Goal: Task Accomplishment & Management: Manage account settings

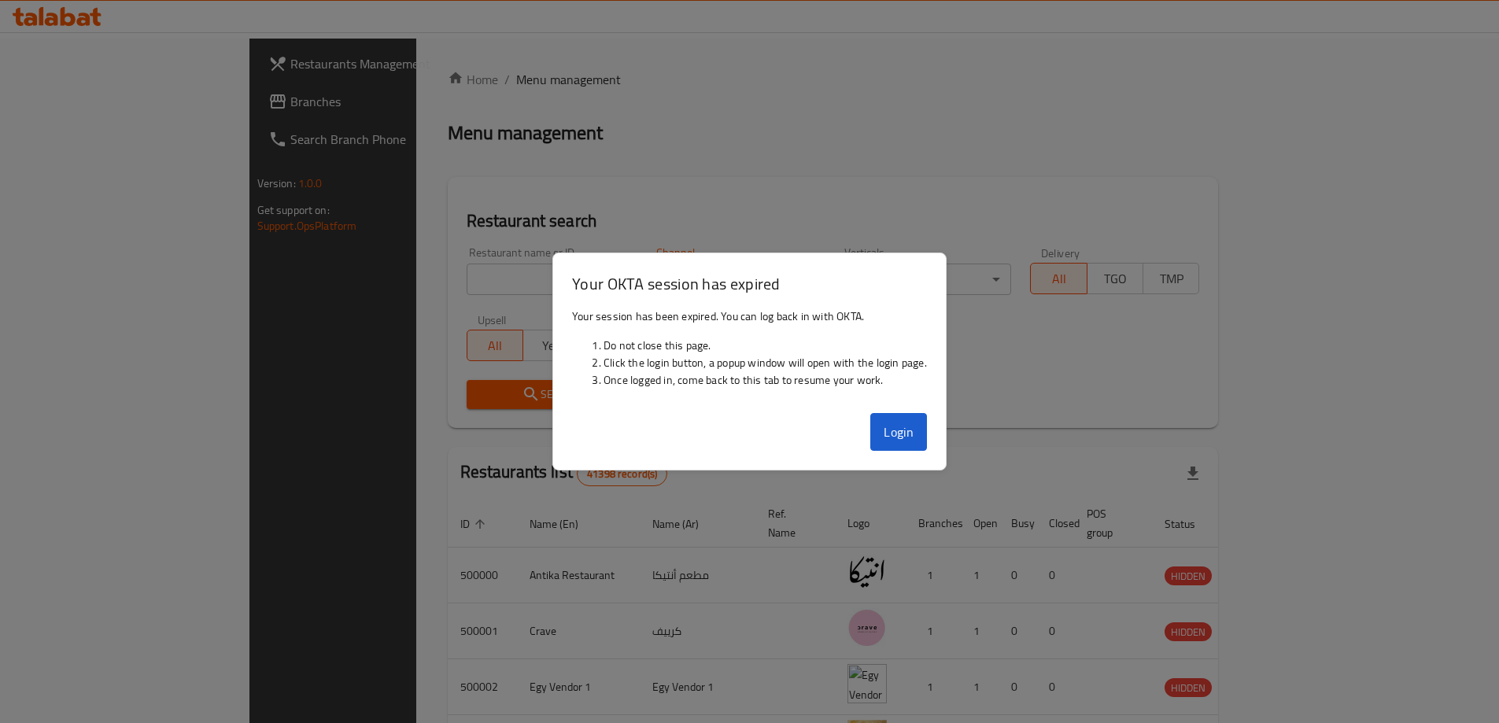
click at [1076, 482] on div at bounding box center [749, 361] width 1499 height 723
click at [880, 435] on button "Login" at bounding box center [898, 432] width 57 height 38
click at [902, 444] on button "Login" at bounding box center [898, 432] width 57 height 38
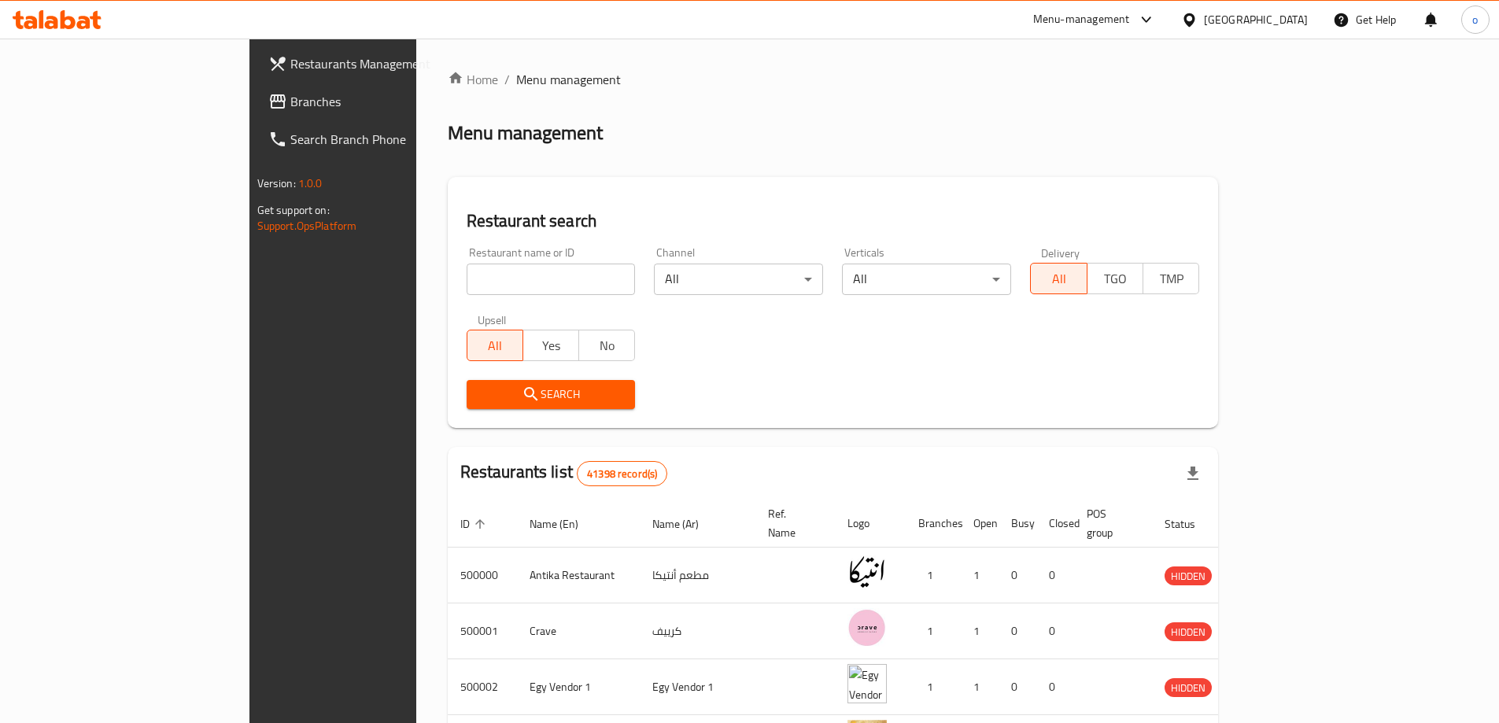
click at [467, 287] on input "search" at bounding box center [551, 279] width 169 height 31
click at [1279, 17] on div "Egypt" at bounding box center [1256, 19] width 104 height 17
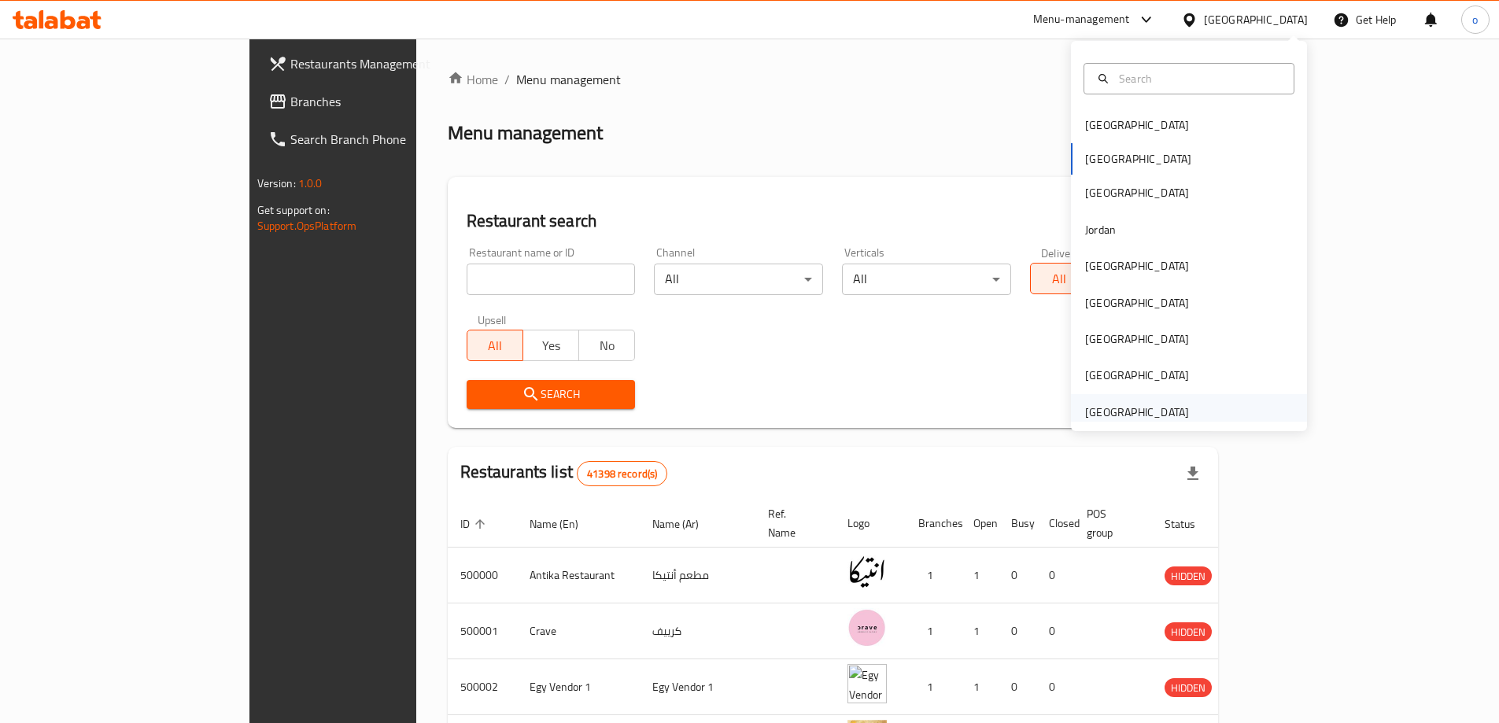
click at [1121, 411] on div "[GEOGRAPHIC_DATA]" at bounding box center [1137, 412] width 104 height 17
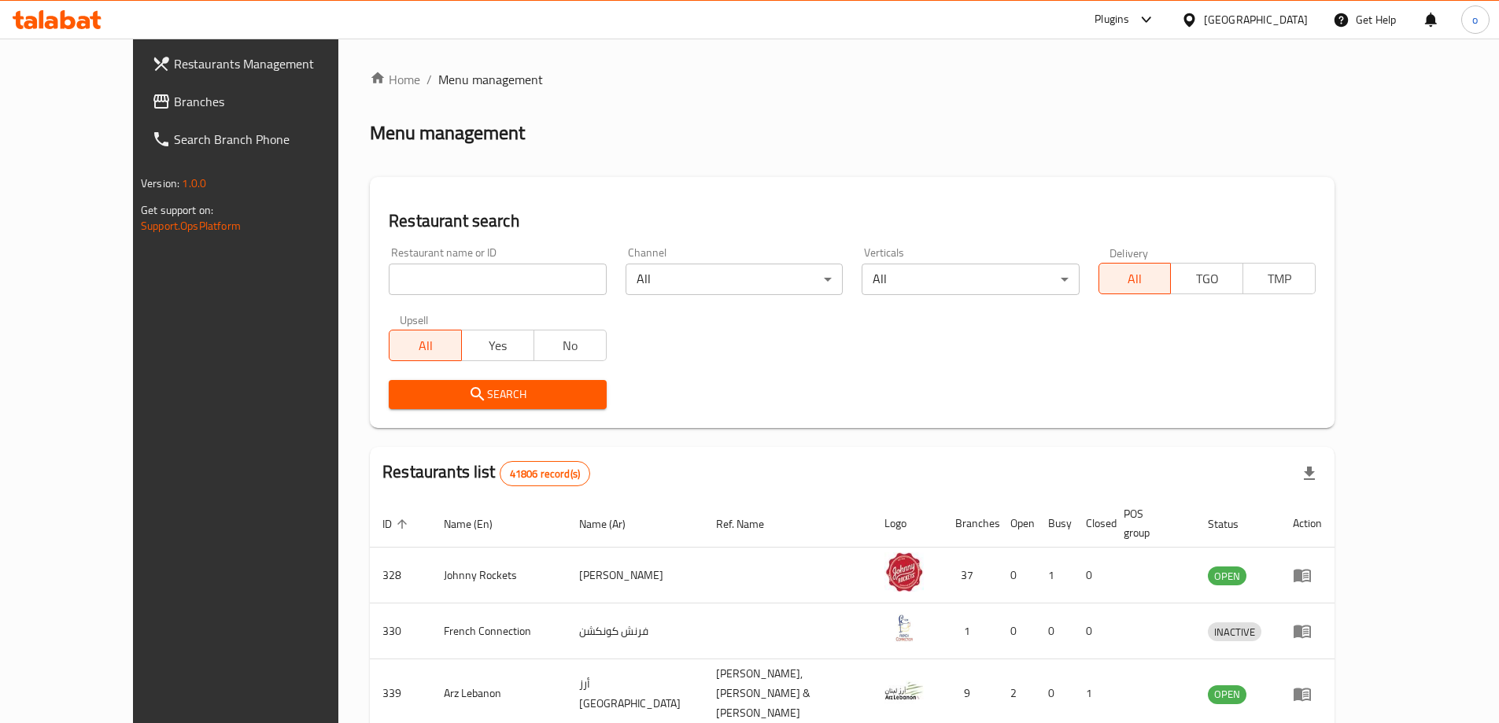
click at [400, 274] on input "search" at bounding box center [497, 279] width 217 height 31
paste input "779788"
type input "779788"
click button "Search" at bounding box center [497, 394] width 217 height 29
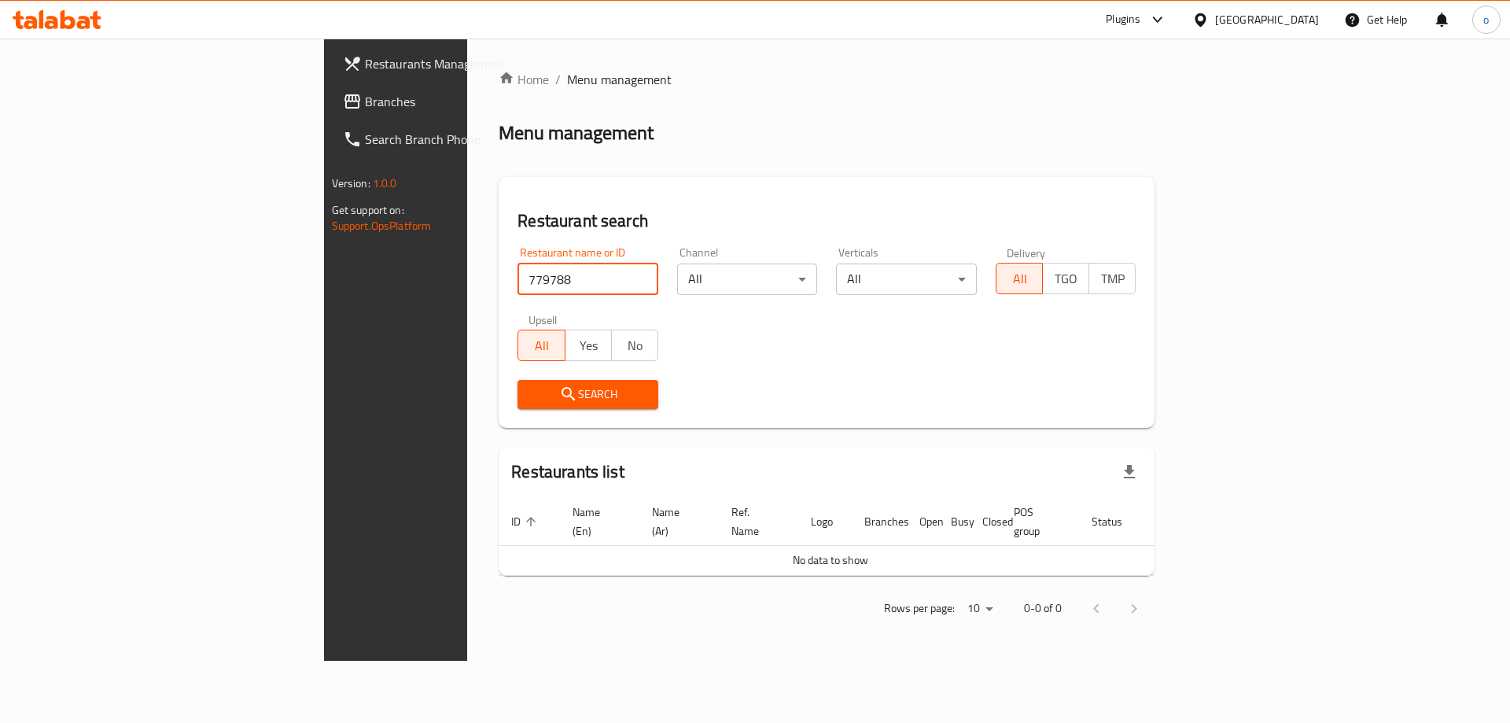
click at [518, 264] on input "779788" at bounding box center [588, 279] width 141 height 31
click button "Search" at bounding box center [588, 394] width 141 height 29
click at [365, 105] on span "Branches" at bounding box center [464, 101] width 199 height 19
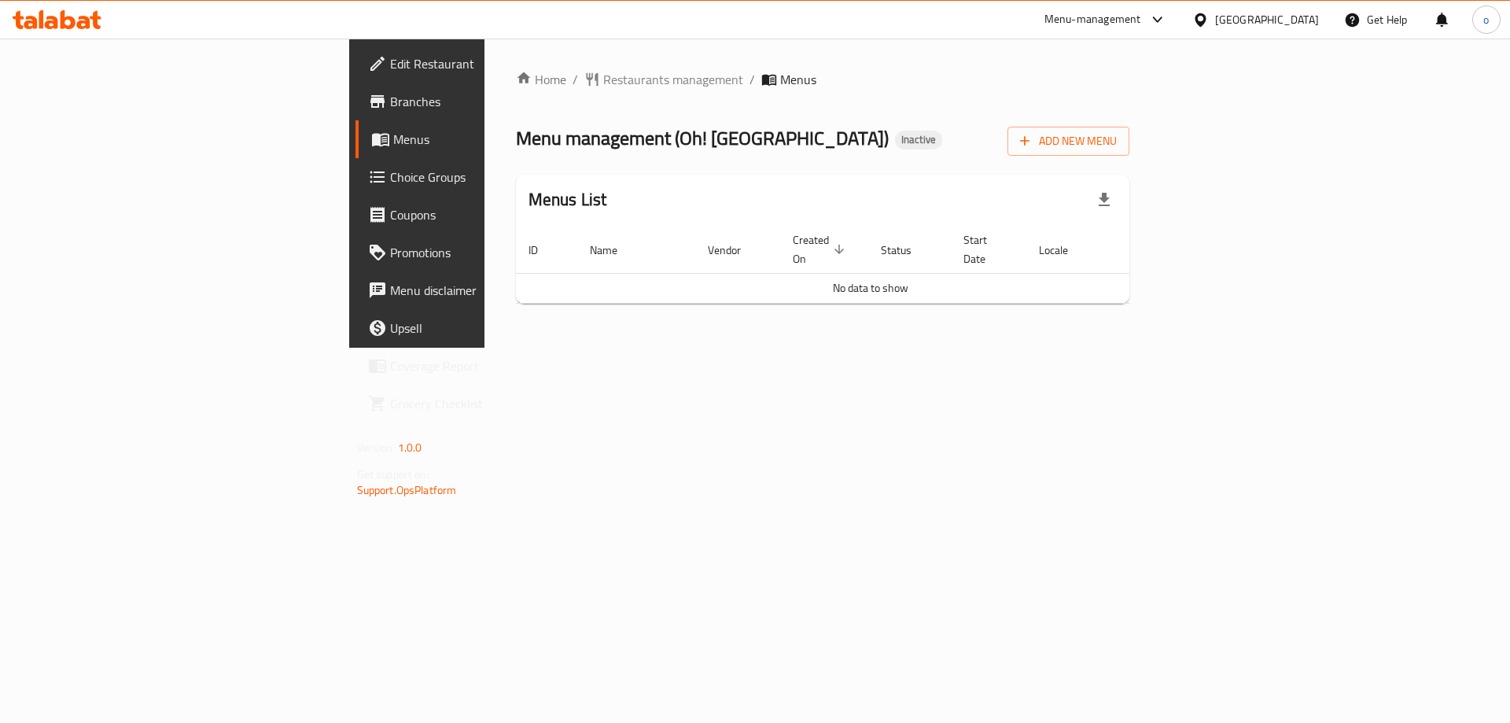
click at [1131, 146] on div "Menu management ( Oh! Chai Cafe ) Inactive Add New Menu" at bounding box center [823, 137] width 614 height 35
